Goal: Information Seeking & Learning: Learn about a topic

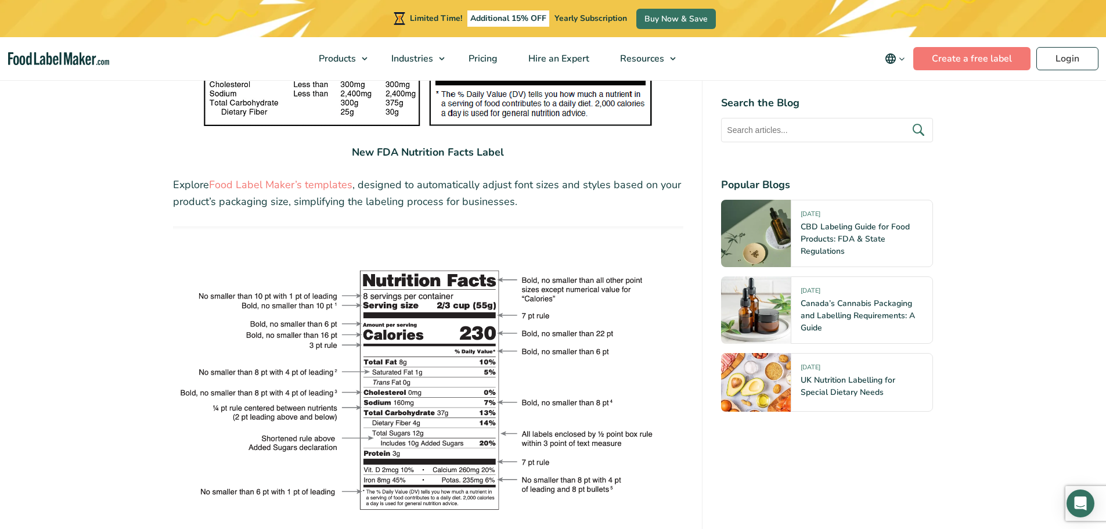
scroll to position [1974, 0]
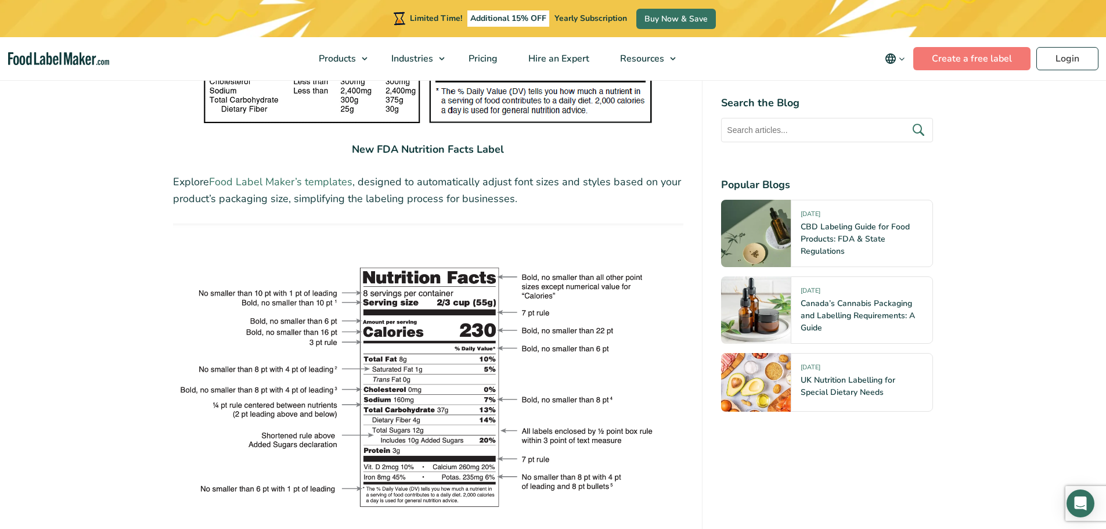
click at [300, 186] on link "Food Label Maker’s templates" at bounding box center [280, 182] width 143 height 14
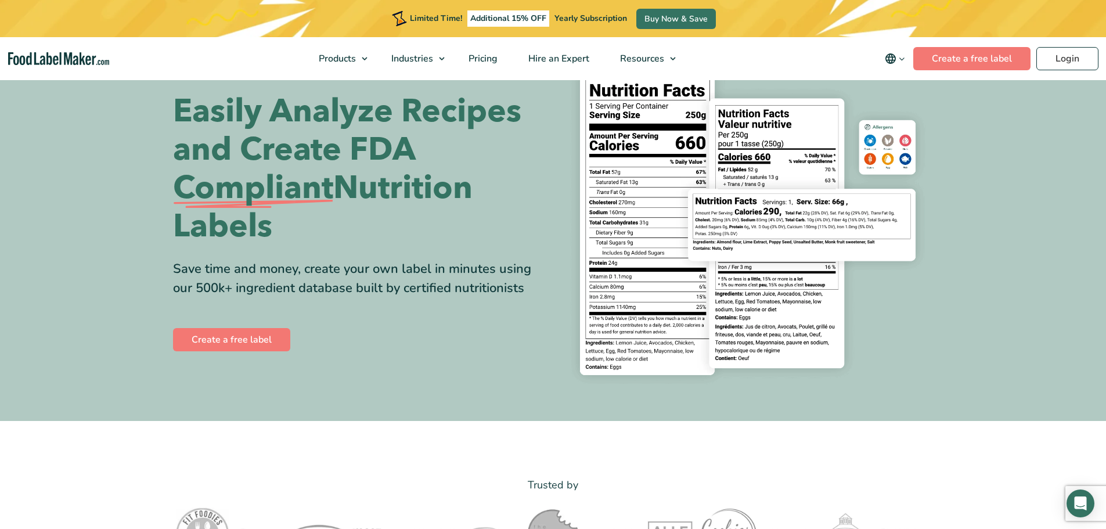
scroll to position [116, 0]
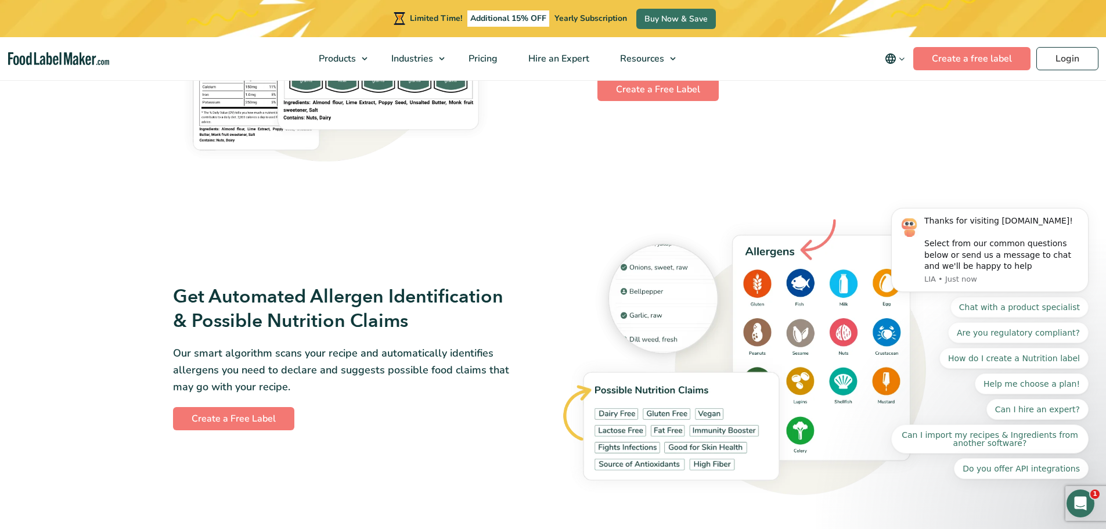
scroll to position [1045, 0]
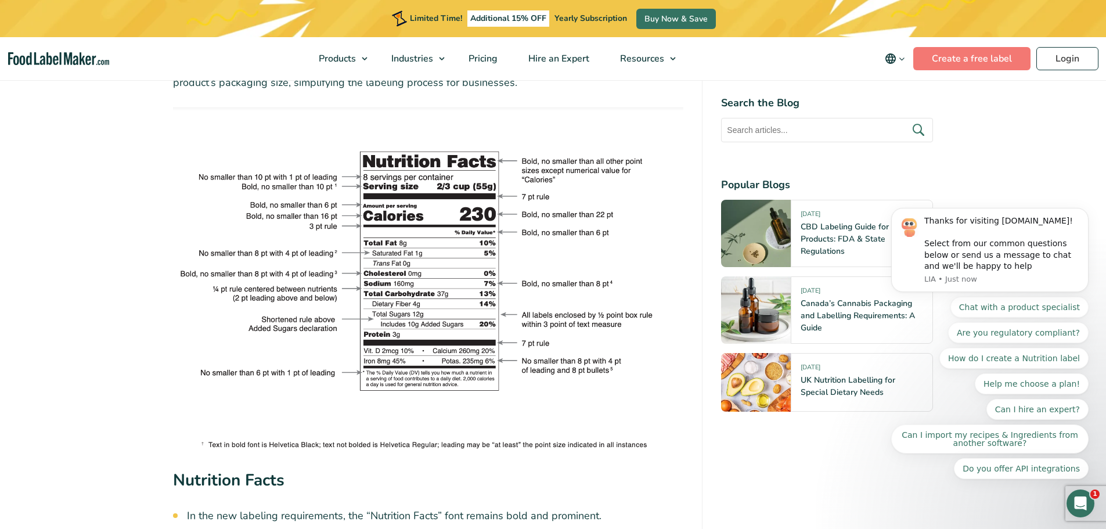
click at [602, 163] on img at bounding box center [428, 279] width 511 height 344
